Goal: Information Seeking & Learning: Learn about a topic

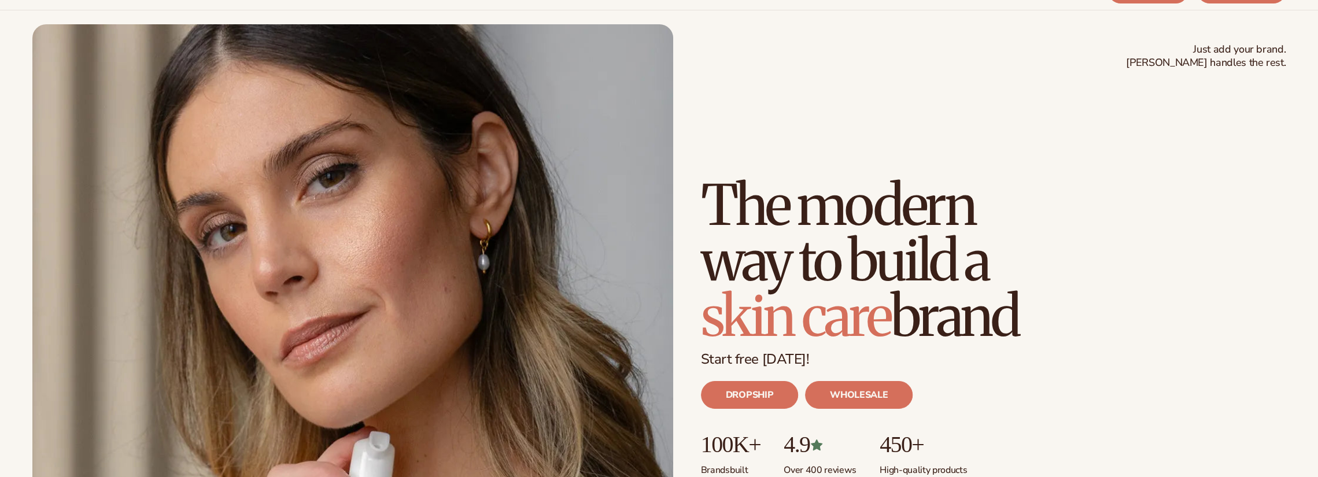
scroll to position [231, 0]
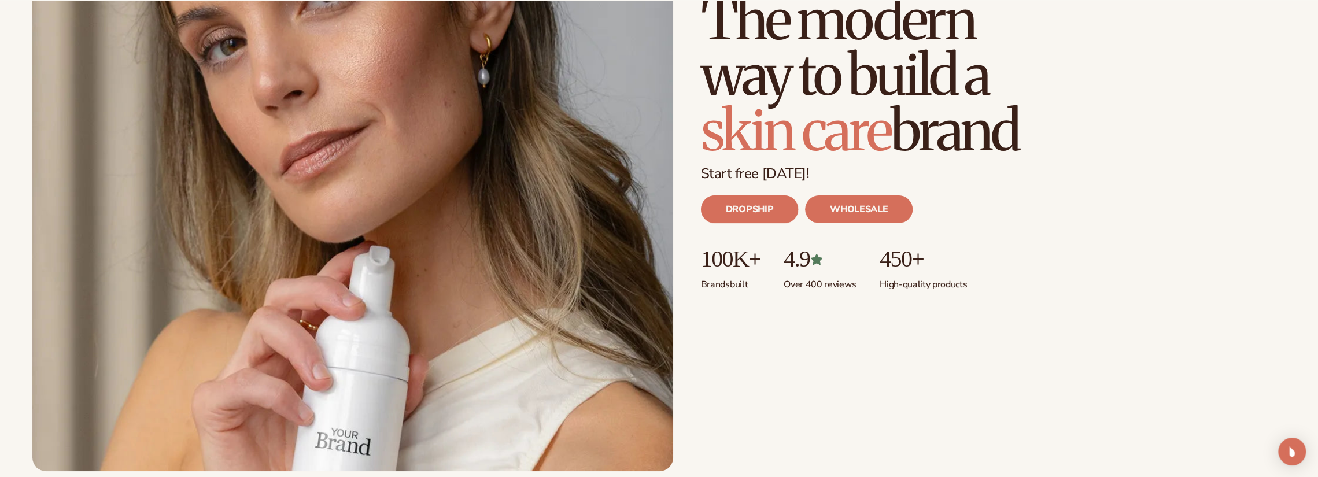
click at [750, 198] on link "DROPSHIP" at bounding box center [749, 210] width 97 height 28
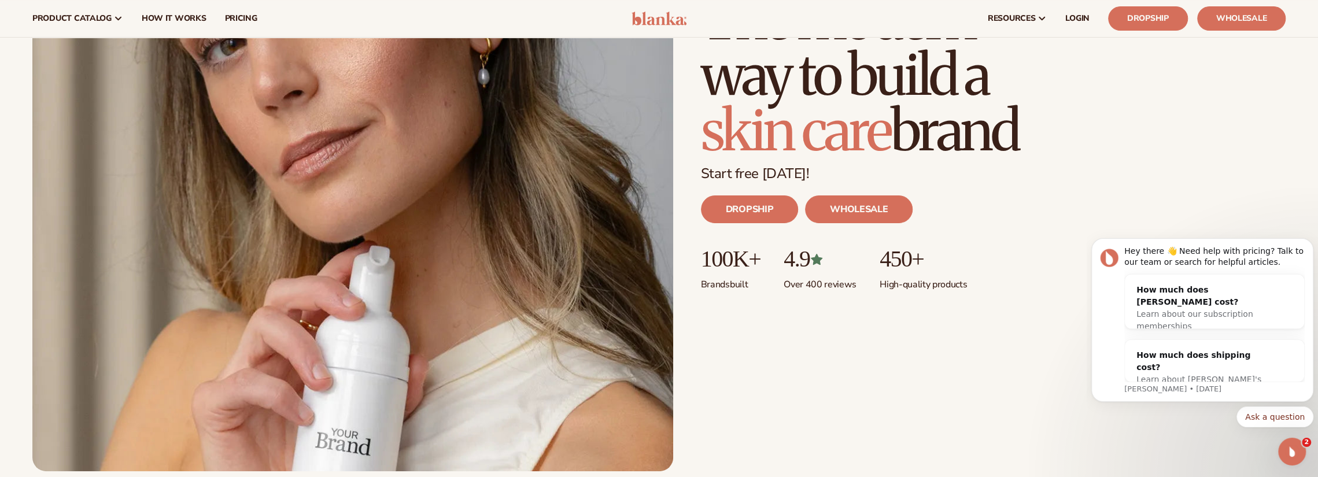
scroll to position [0, 0]
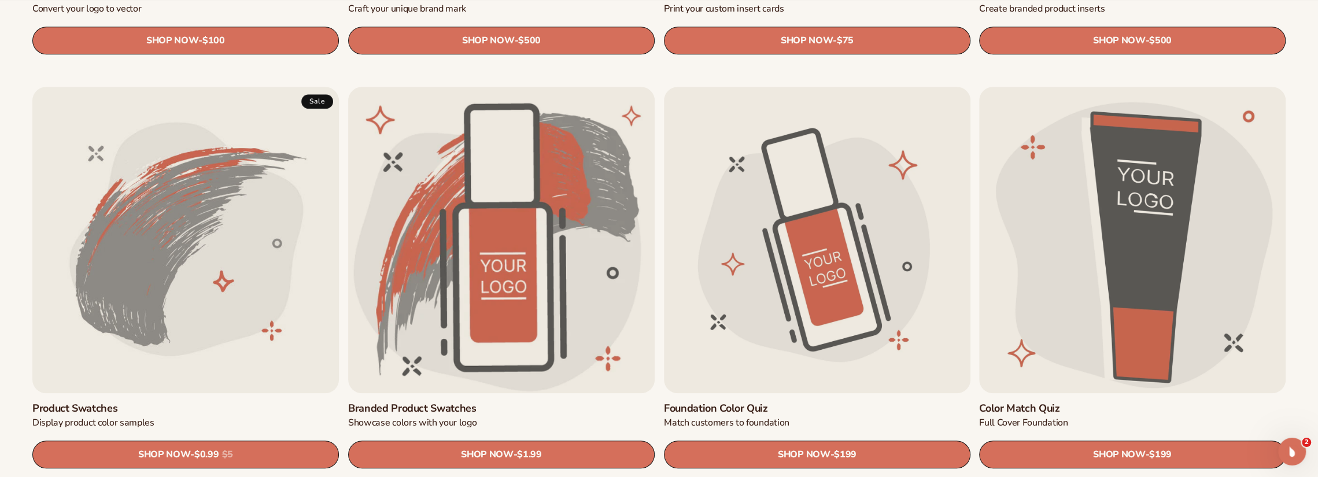
scroll to position [810, 0]
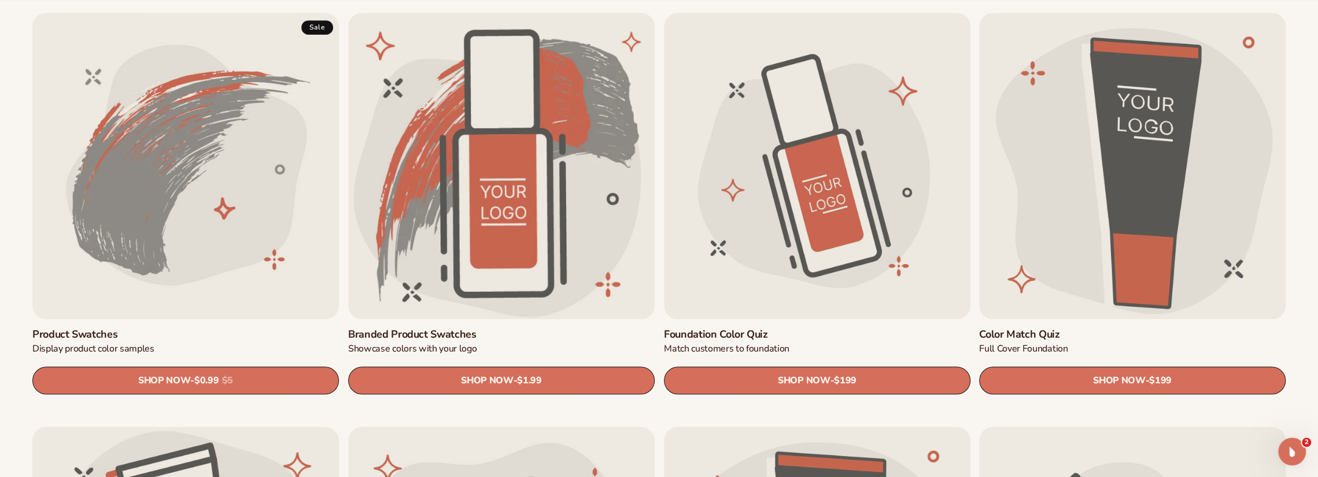
click at [231, 329] on link "Product Swatches" at bounding box center [185, 335] width 307 height 13
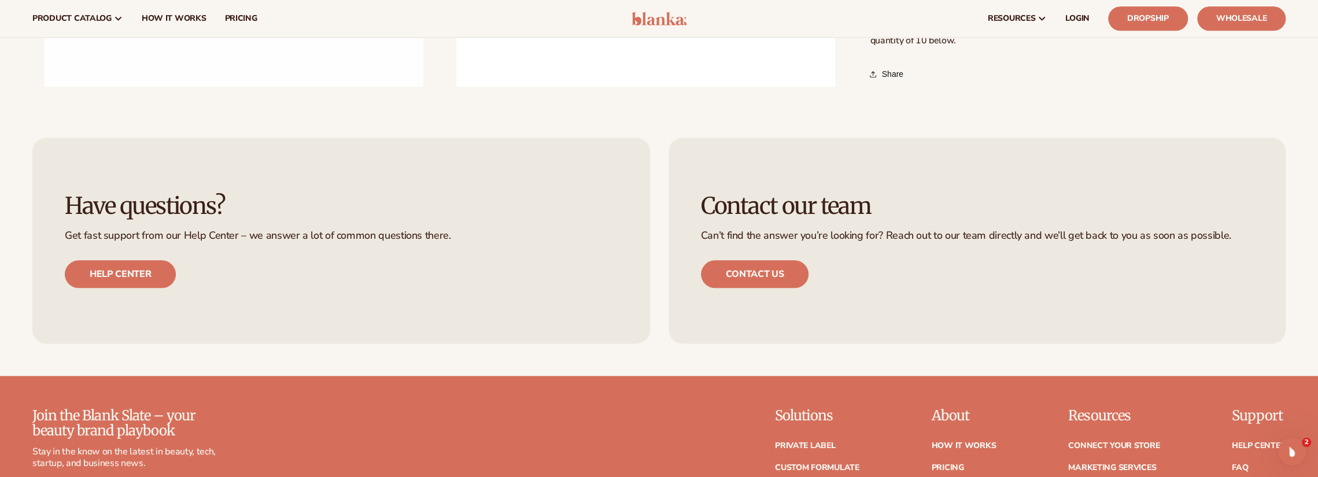
scroll to position [810, 0]
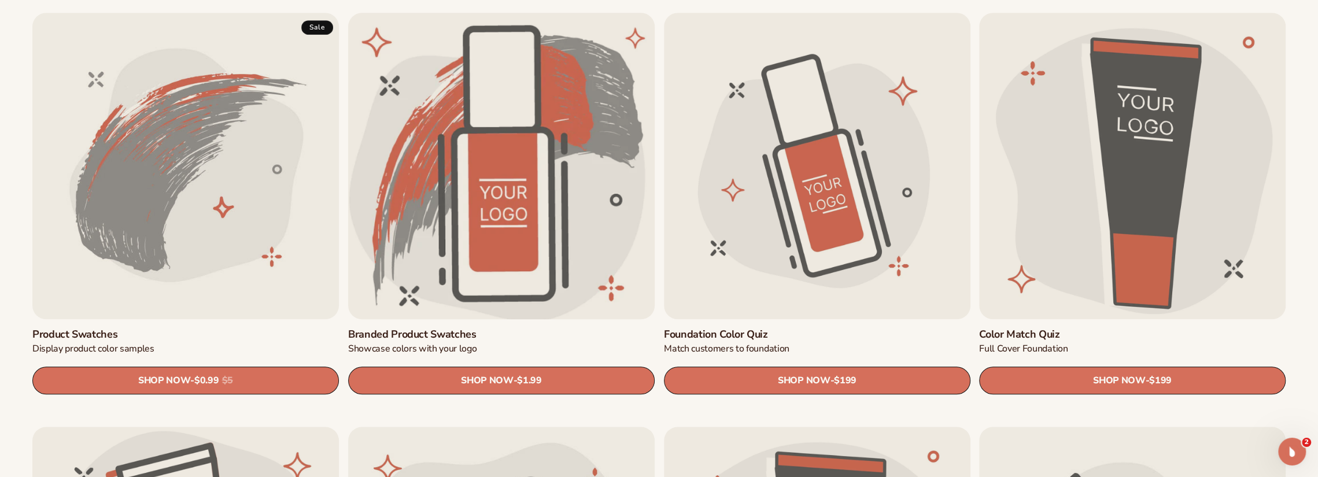
click at [554, 329] on link "Branded product swatches" at bounding box center [501, 335] width 307 height 13
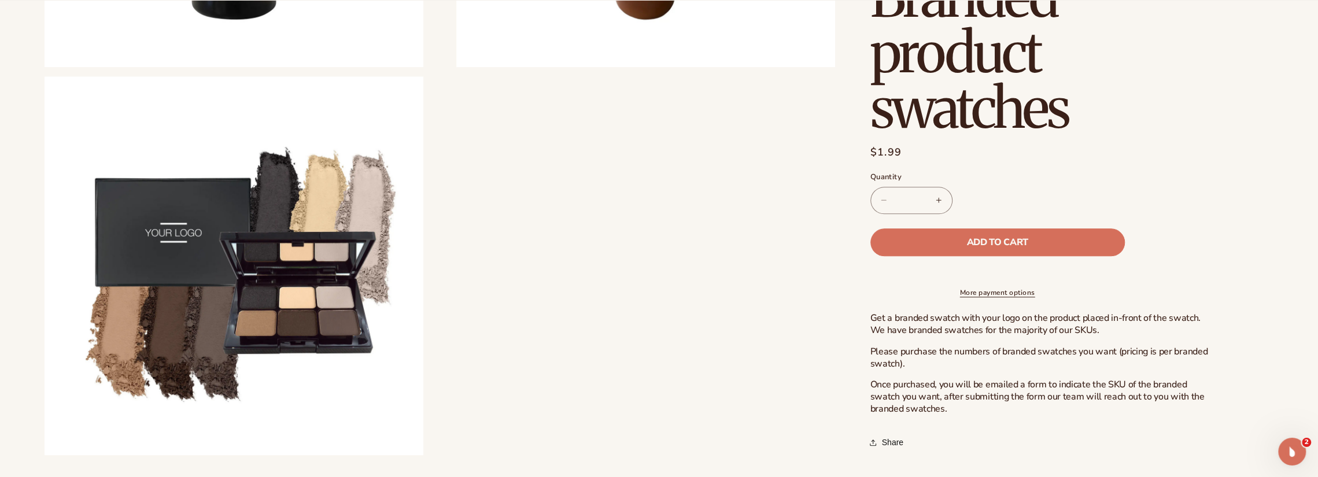
scroll to position [1330, 0]
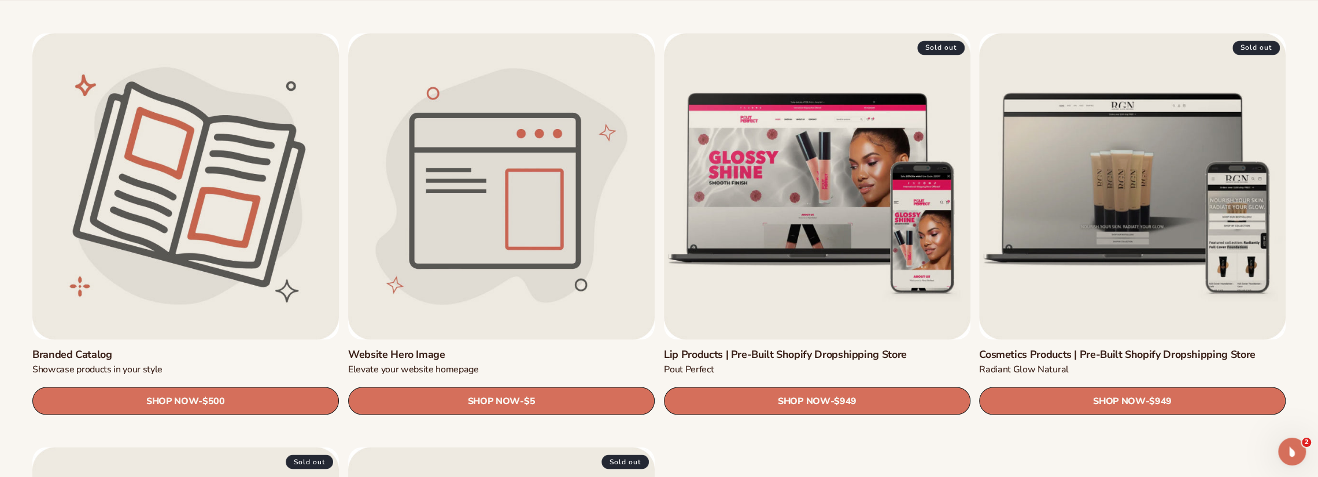
scroll to position [1620, 0]
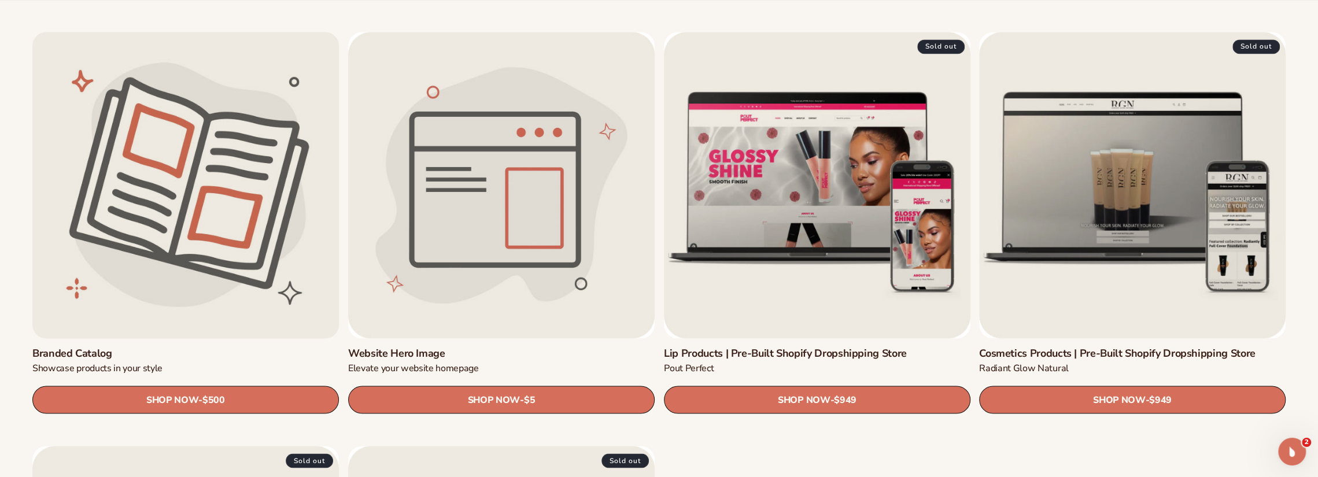
click at [199, 347] on link "Branded catalog" at bounding box center [185, 353] width 307 height 13
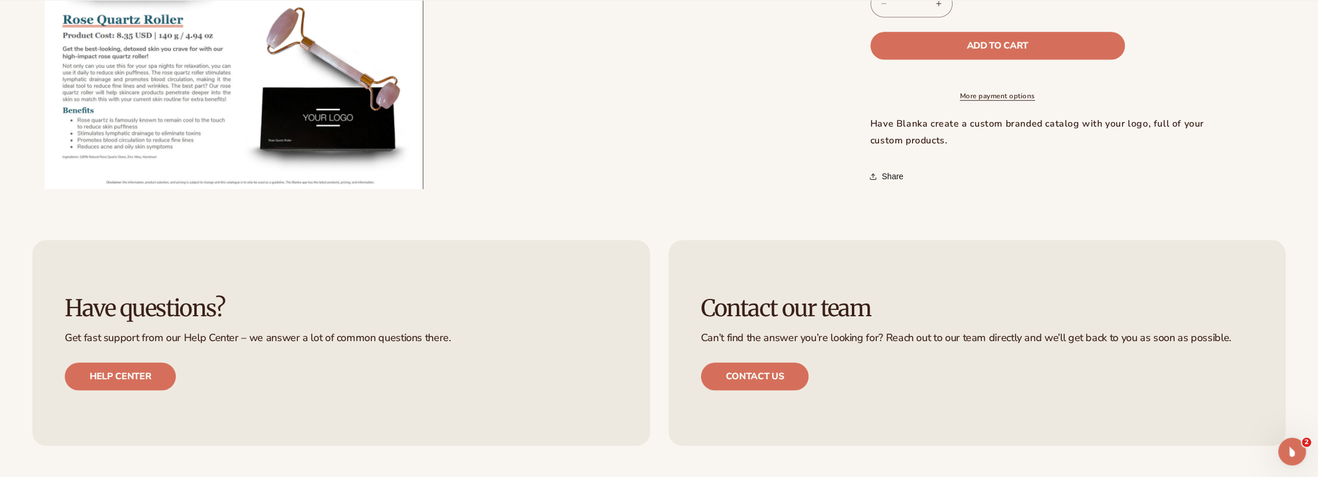
scroll to position [636, 0]
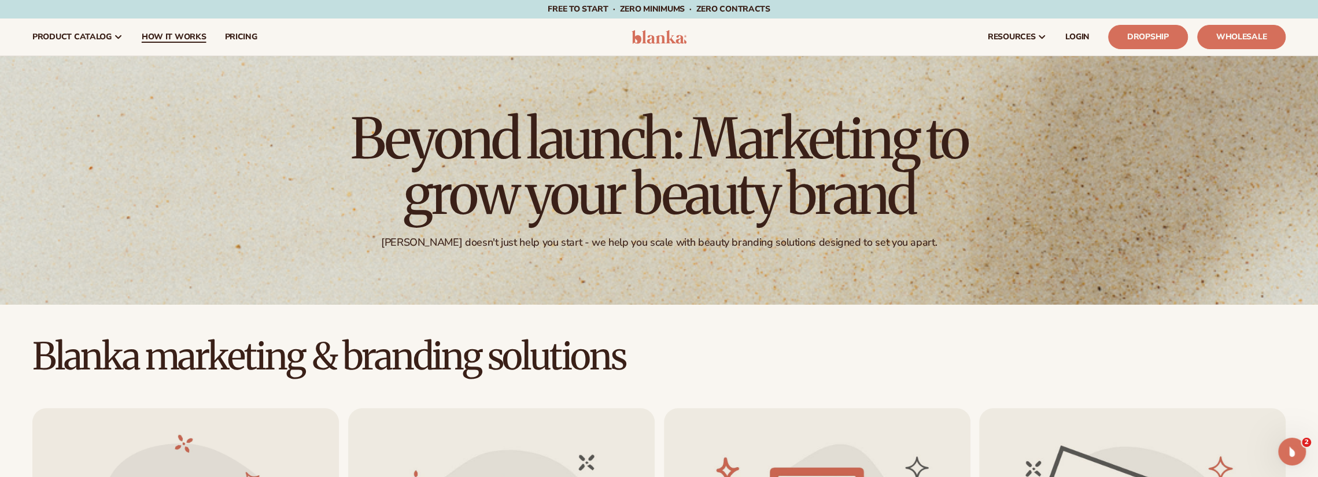
click at [175, 35] on span "How It Works" at bounding box center [174, 36] width 65 height 9
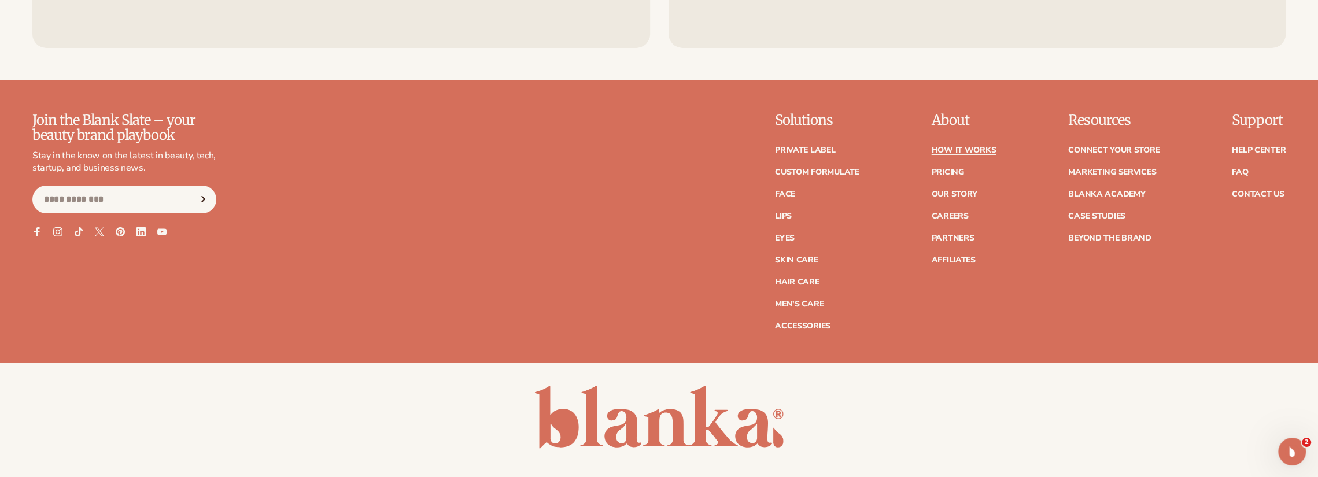
scroll to position [3650, 0]
